Goal: Feedback & Contribution: Leave review/rating

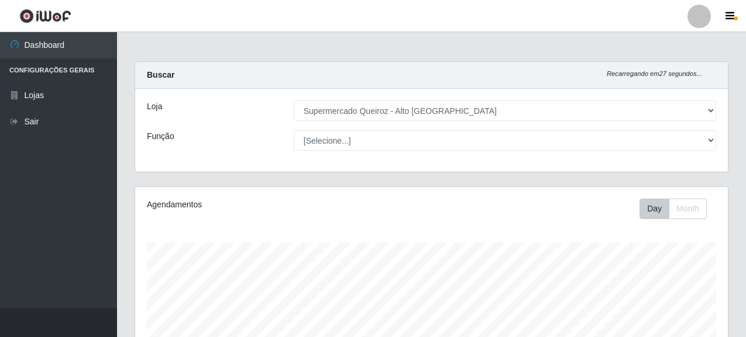
select select "496"
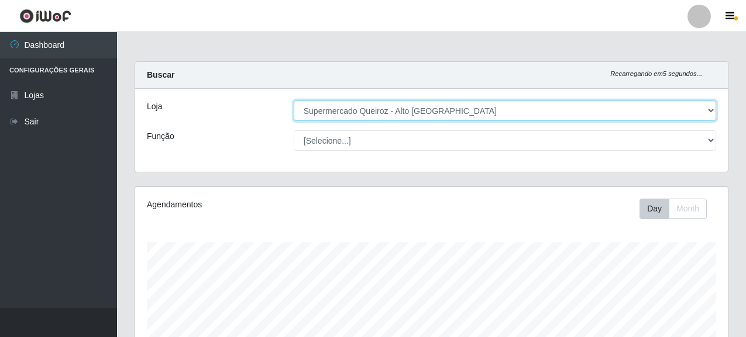
scroll to position [292, 0]
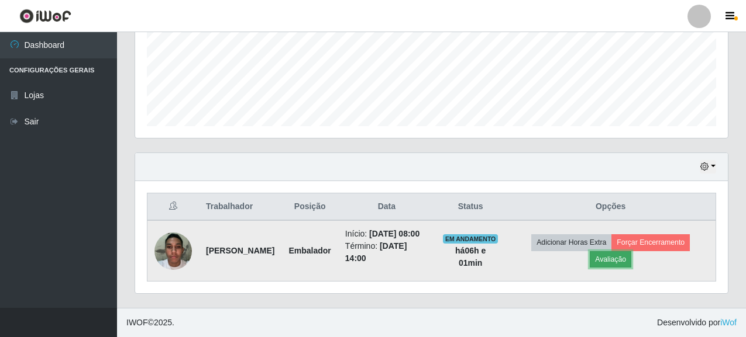
click at [618, 261] on button "Avaliação" at bounding box center [611, 259] width 42 height 16
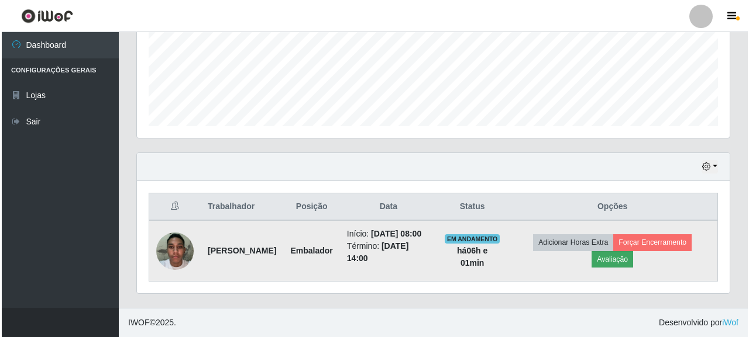
scroll to position [243, 585]
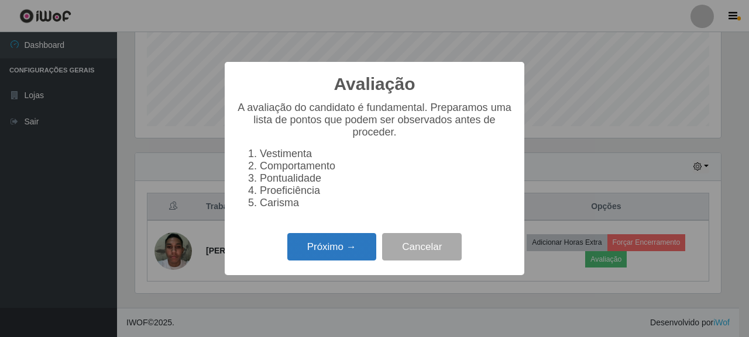
click at [323, 251] on button "Próximo →" at bounding box center [331, 246] width 89 height 27
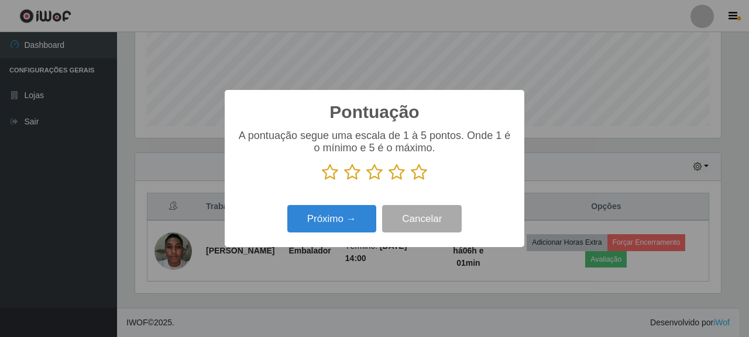
click at [330, 172] on icon at bounding box center [330, 173] width 16 height 18
click at [322, 181] on input "radio" at bounding box center [322, 181] width 0 height 0
click at [353, 176] on icon at bounding box center [352, 173] width 16 height 18
click at [344, 181] on input "radio" at bounding box center [344, 181] width 0 height 0
click at [378, 175] on icon at bounding box center [374, 173] width 16 height 18
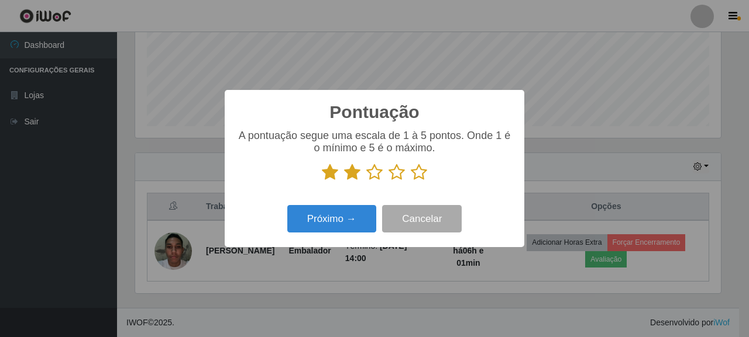
click at [366, 181] on input "radio" at bounding box center [366, 181] width 0 height 0
click at [394, 175] on icon at bounding box center [396, 173] width 16 height 18
click at [388, 181] on input "radio" at bounding box center [388, 181] width 0 height 0
click at [428, 174] on p at bounding box center [374, 173] width 276 height 18
click at [422, 173] on icon at bounding box center [419, 173] width 16 height 18
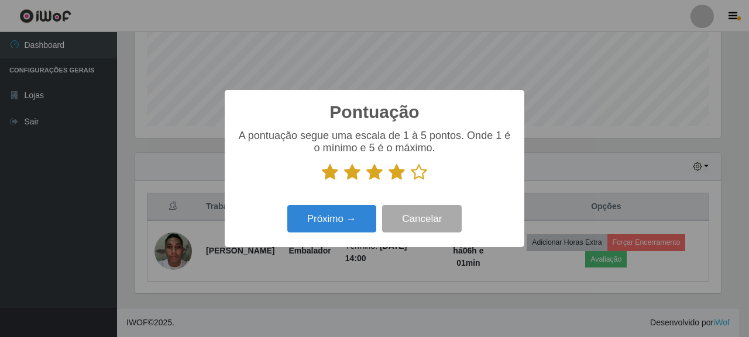
click at [411, 181] on input "radio" at bounding box center [411, 181] width 0 height 0
click at [343, 220] on button "Próximo →" at bounding box center [331, 218] width 89 height 27
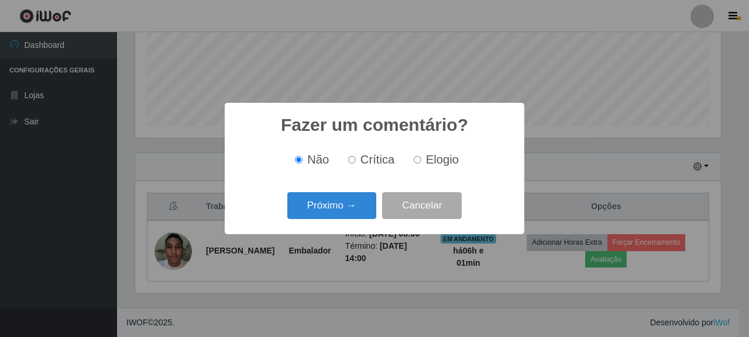
click at [416, 158] on input "Elogio" at bounding box center [417, 160] width 8 height 8
radio input "true"
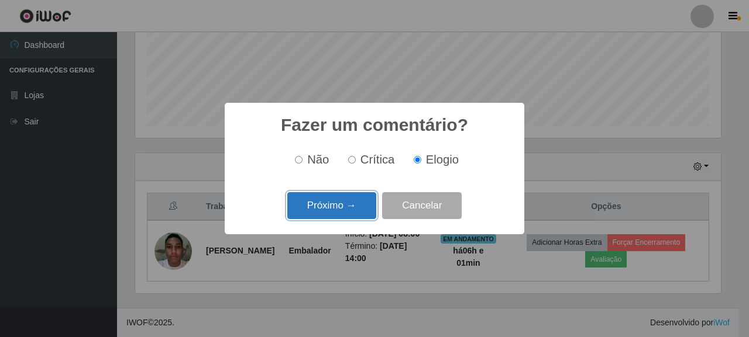
click at [351, 208] on button "Próximo →" at bounding box center [331, 205] width 89 height 27
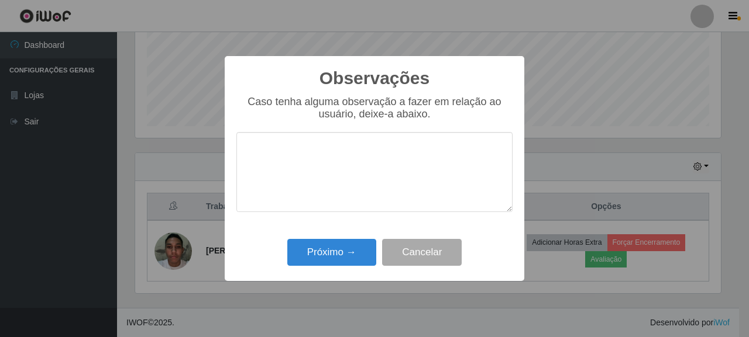
click at [281, 164] on textarea at bounding box center [374, 172] width 276 height 80
type textarea "S"
type textarea "s"
type textarea "b"
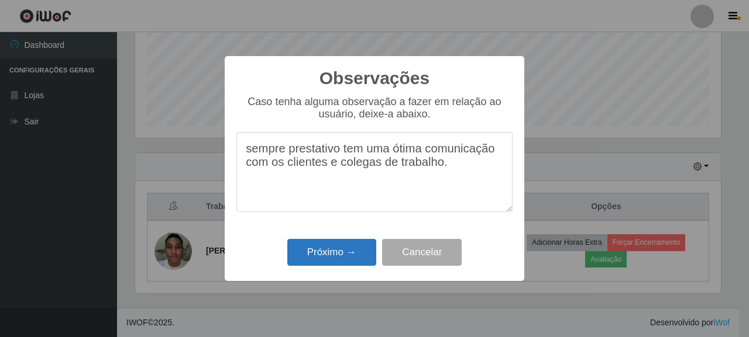
type textarea "sempre prestativo tem uma ótima comunicação com os clientes e colegas de trabal…"
click at [314, 250] on button "Próximo →" at bounding box center [331, 252] width 89 height 27
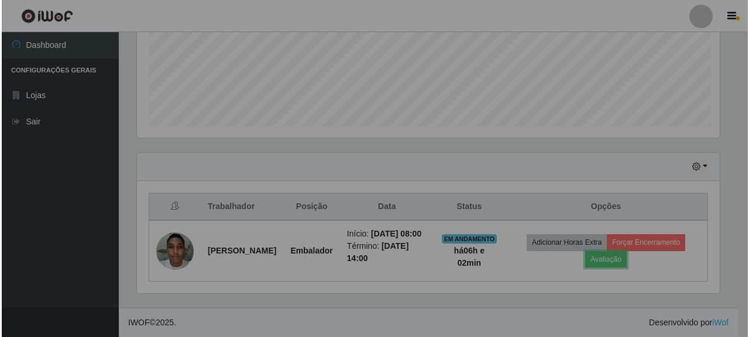
scroll to position [243, 592]
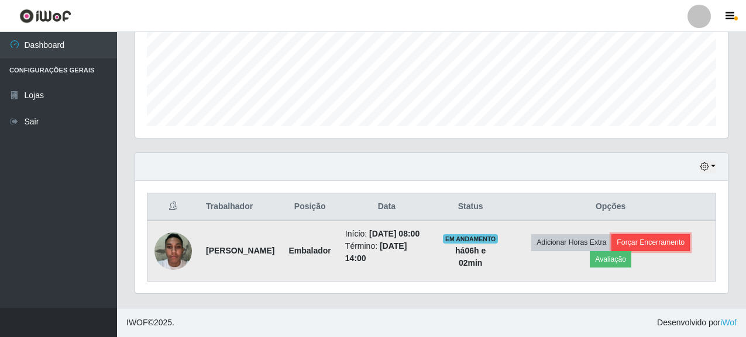
click at [646, 242] on button "Forçar Encerramento" at bounding box center [650, 243] width 78 height 16
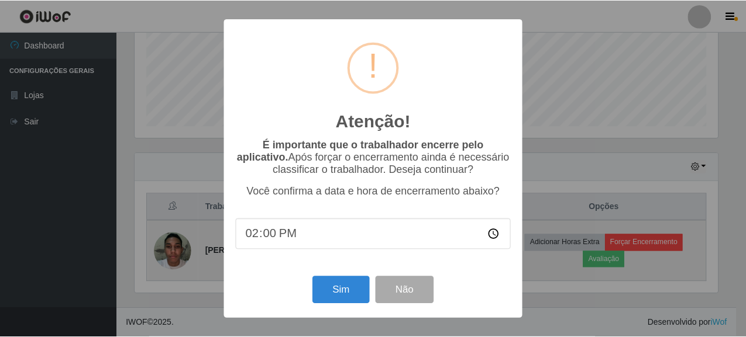
scroll to position [243, 585]
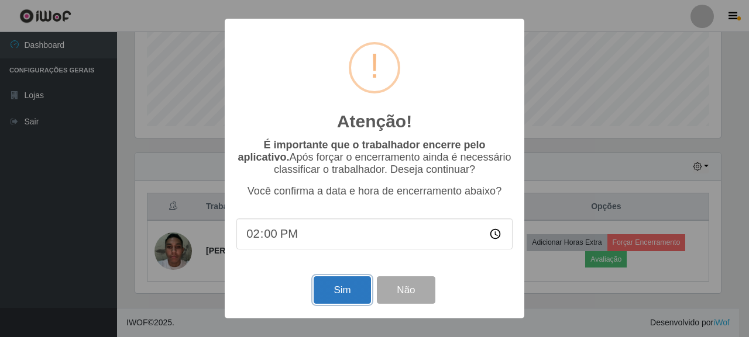
click at [344, 295] on button "Sim" at bounding box center [341, 290] width 57 height 27
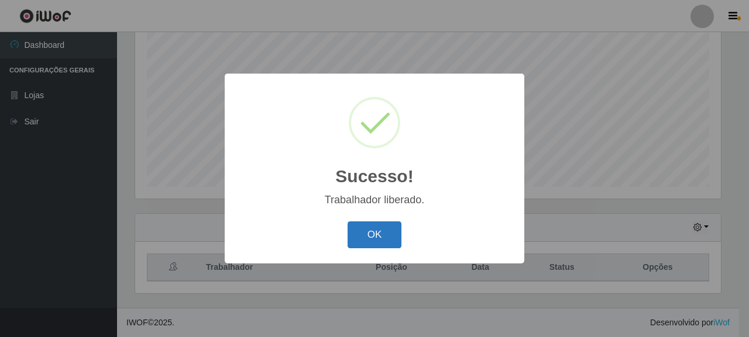
click at [384, 237] on button "OK" at bounding box center [374, 235] width 54 height 27
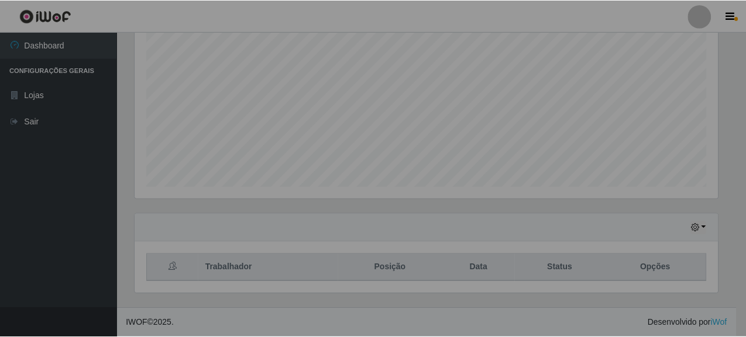
scroll to position [243, 592]
